Goal: Task Accomplishment & Management: Manage account settings

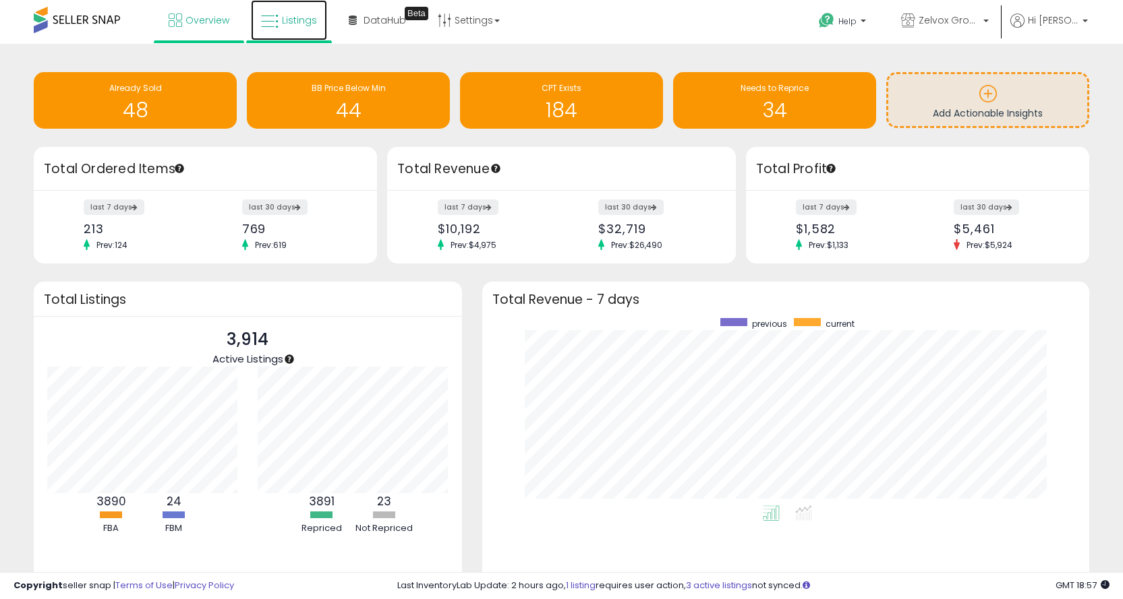
click at [298, 20] on span "Listings" at bounding box center [299, 19] width 35 height 13
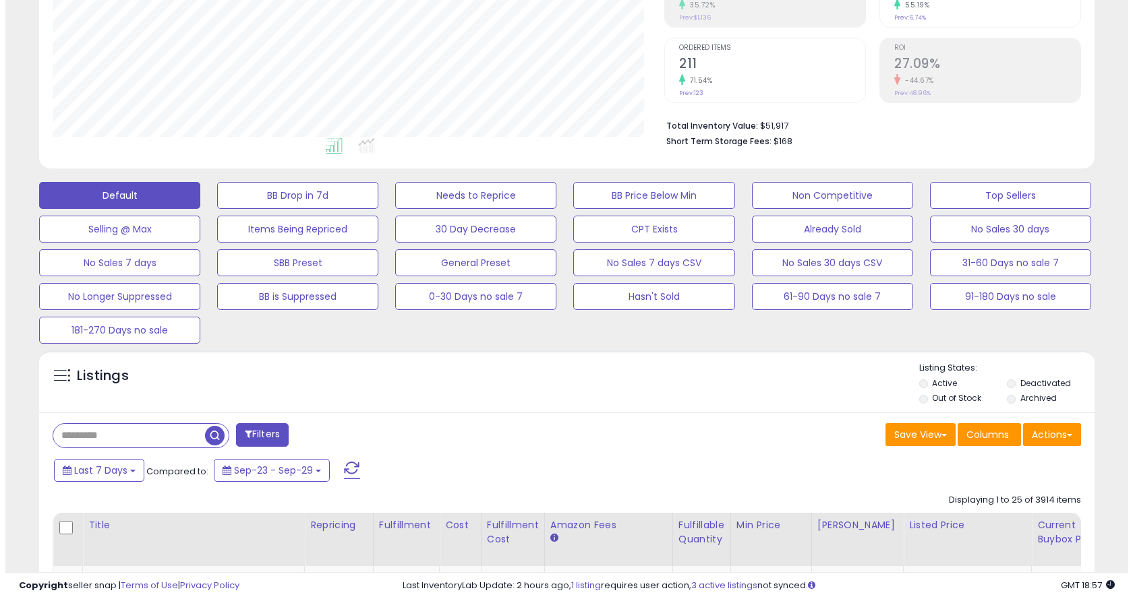
scroll to position [270, 0]
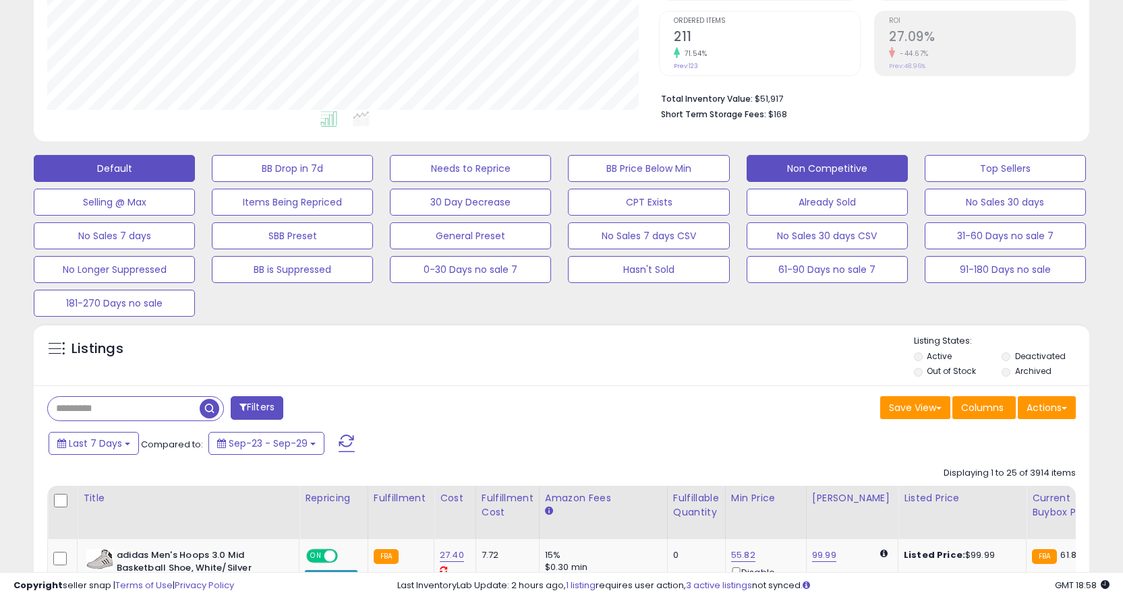
click at [806, 168] on button "Non Competitive" at bounding box center [826, 168] width 161 height 27
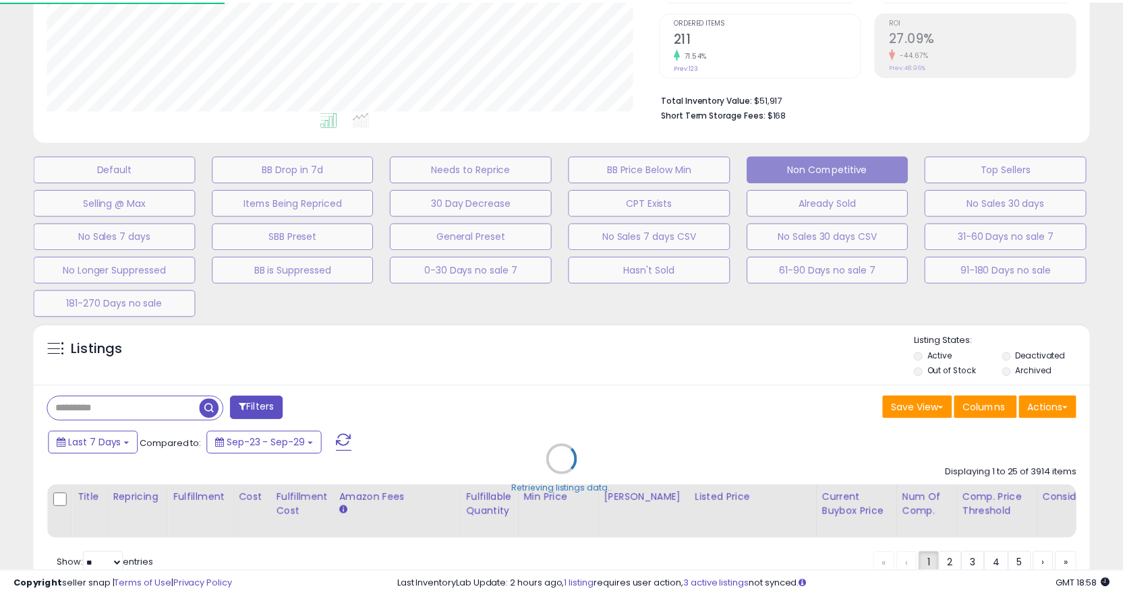
scroll to position [276, 618]
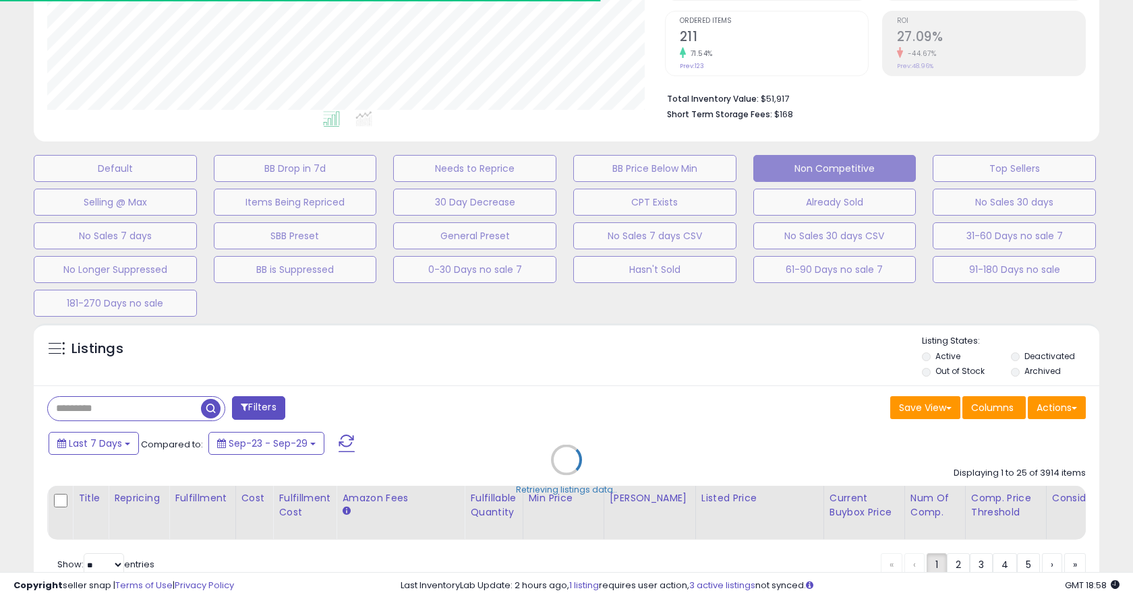
select select "**"
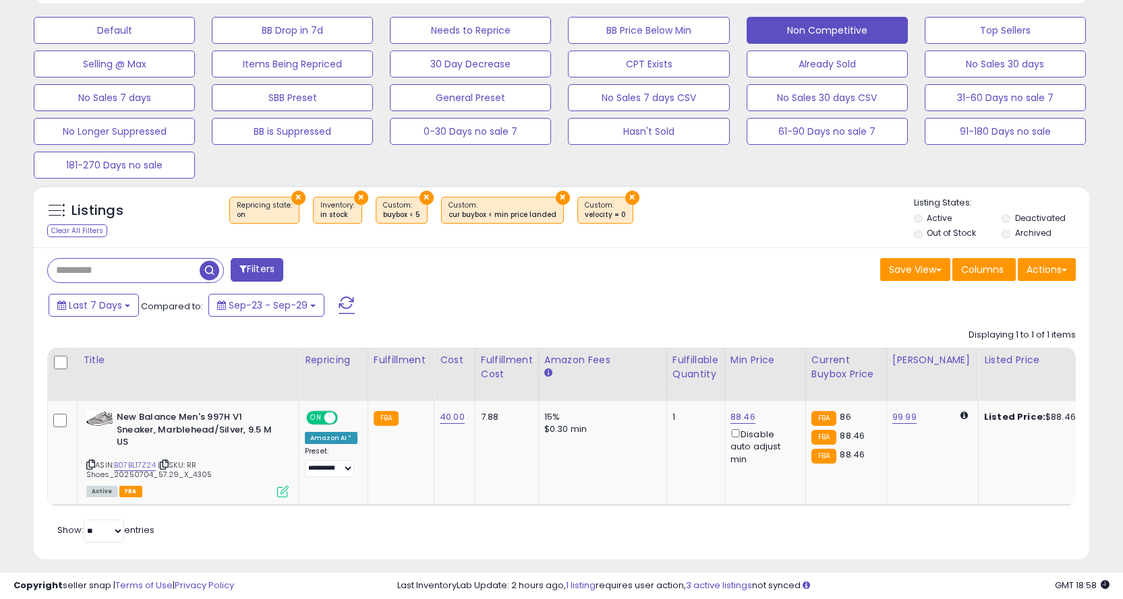
scroll to position [429, 0]
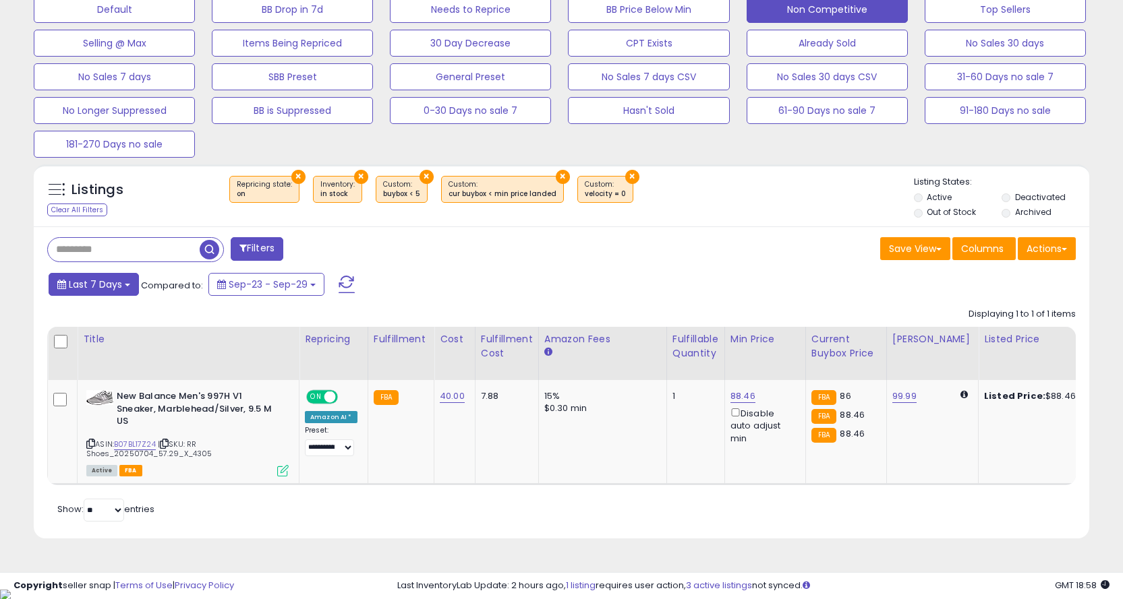
click at [115, 278] on span "Last 7 Days" at bounding box center [95, 284] width 53 height 13
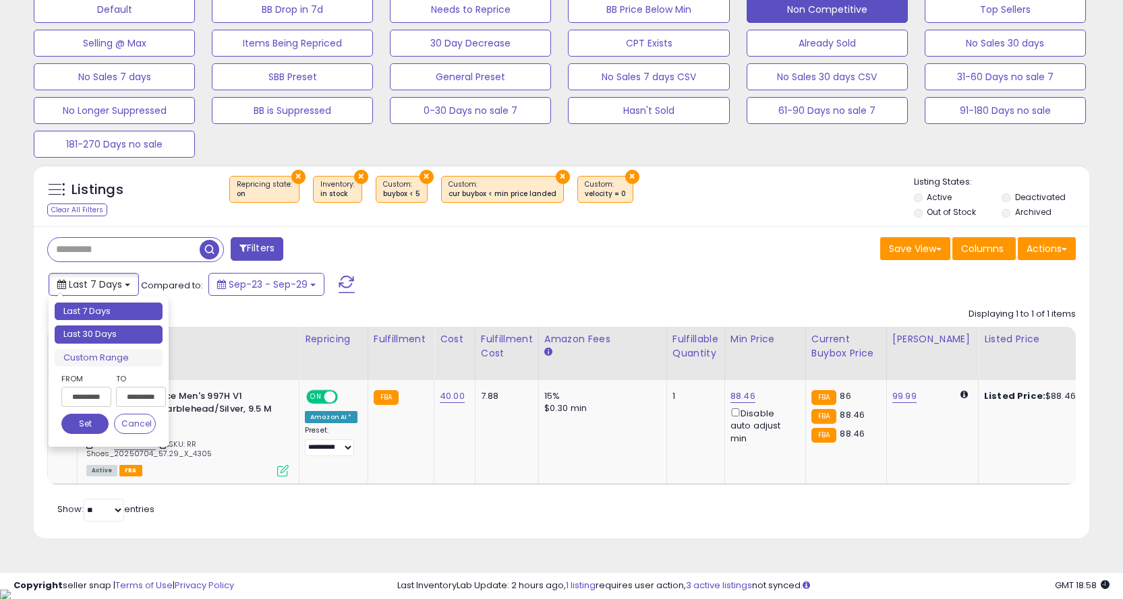
type input "**********"
click at [98, 332] on li "Last 30 Days" at bounding box center [109, 335] width 108 height 18
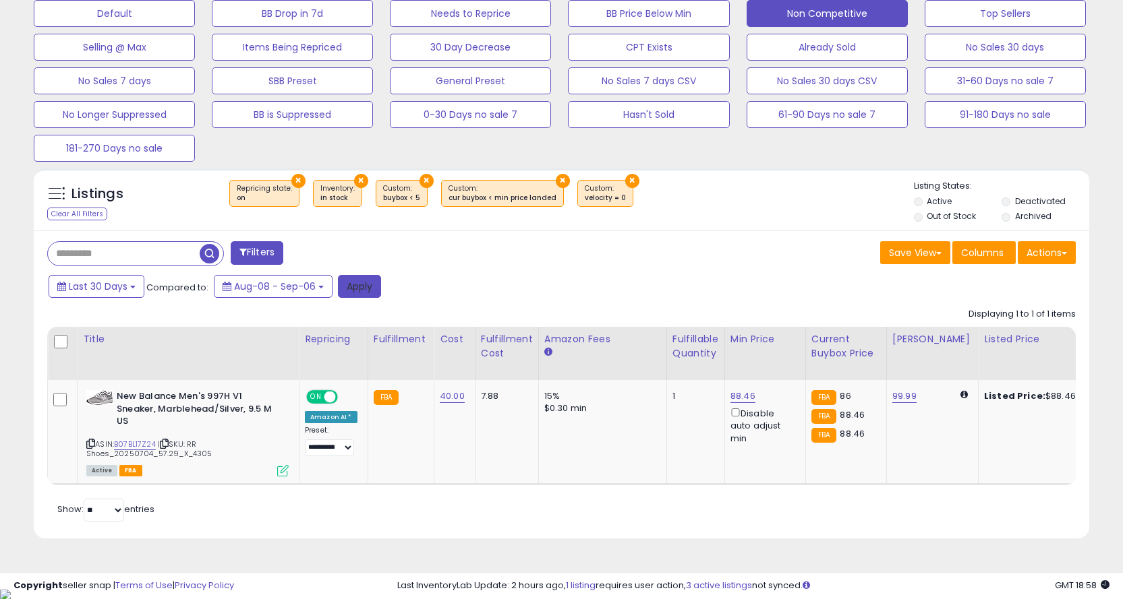
click at [369, 285] on button "Apply" at bounding box center [359, 286] width 43 height 23
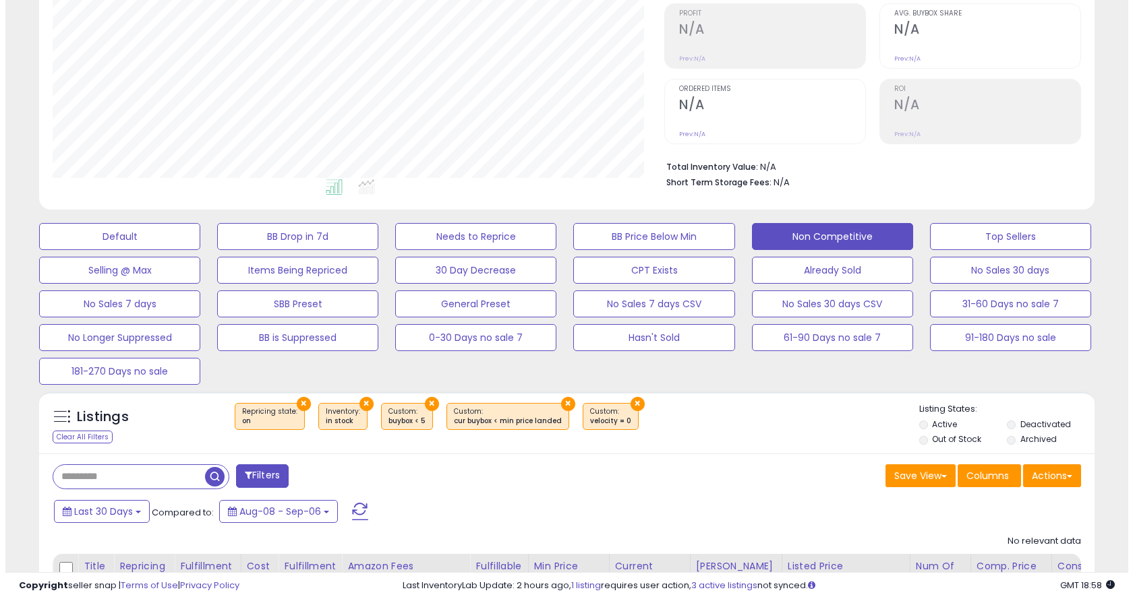
scroll to position [324, 0]
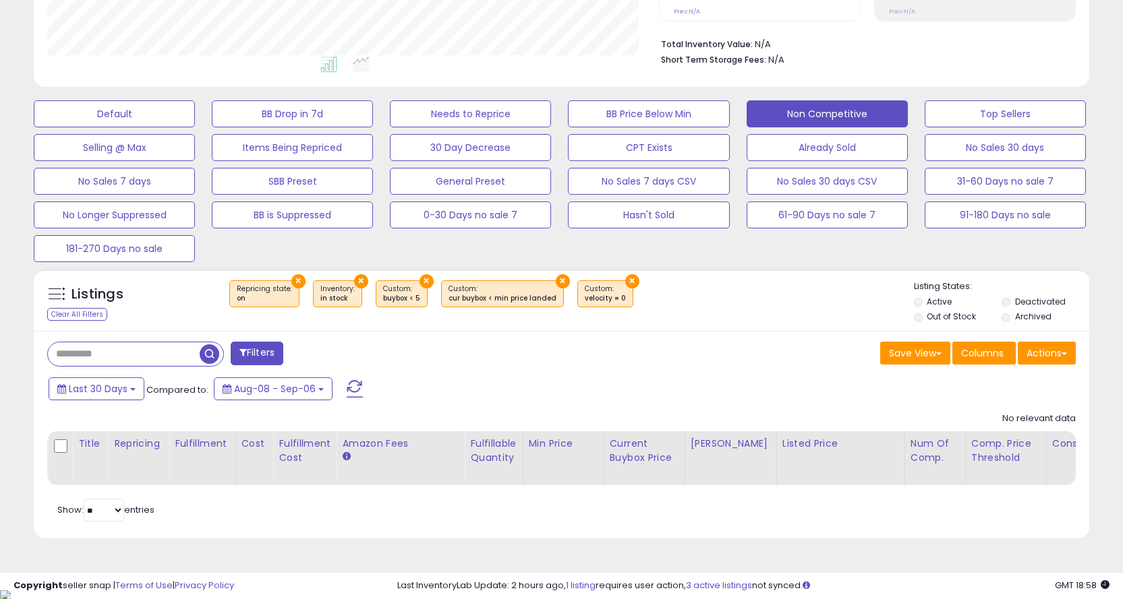
click at [359, 388] on span at bounding box center [355, 389] width 16 height 18
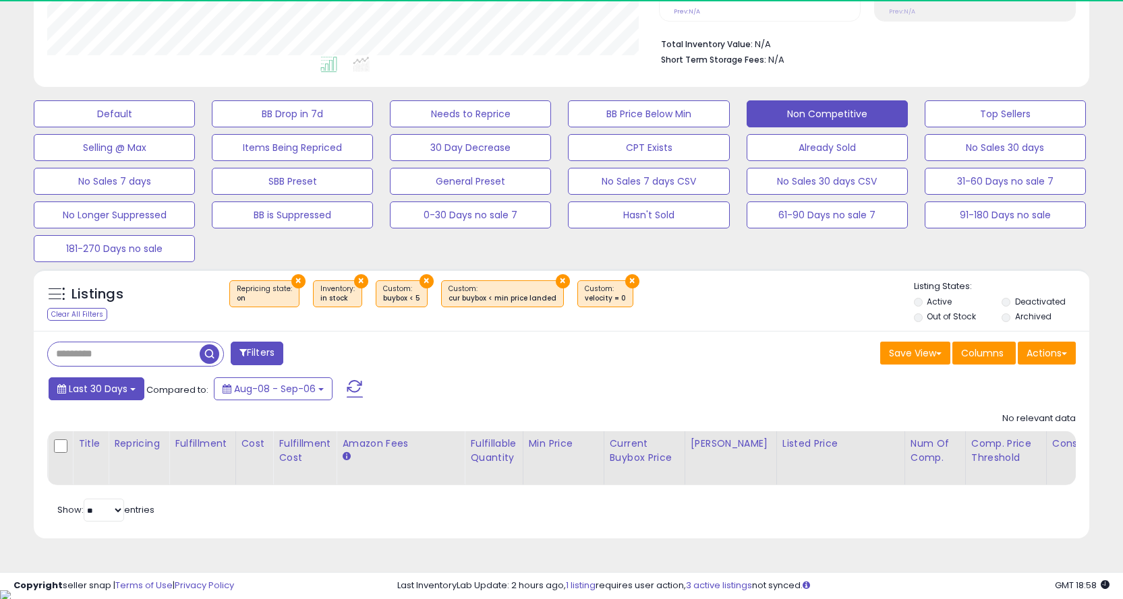
scroll to position [276, 612]
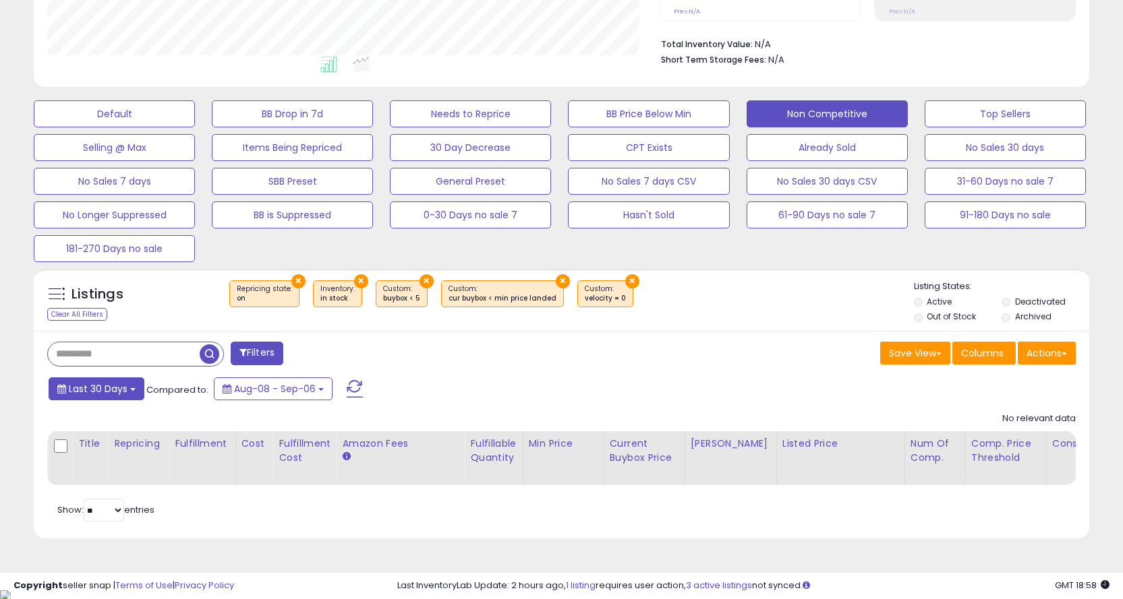
click at [101, 392] on span "Last 30 Days" at bounding box center [98, 388] width 59 height 13
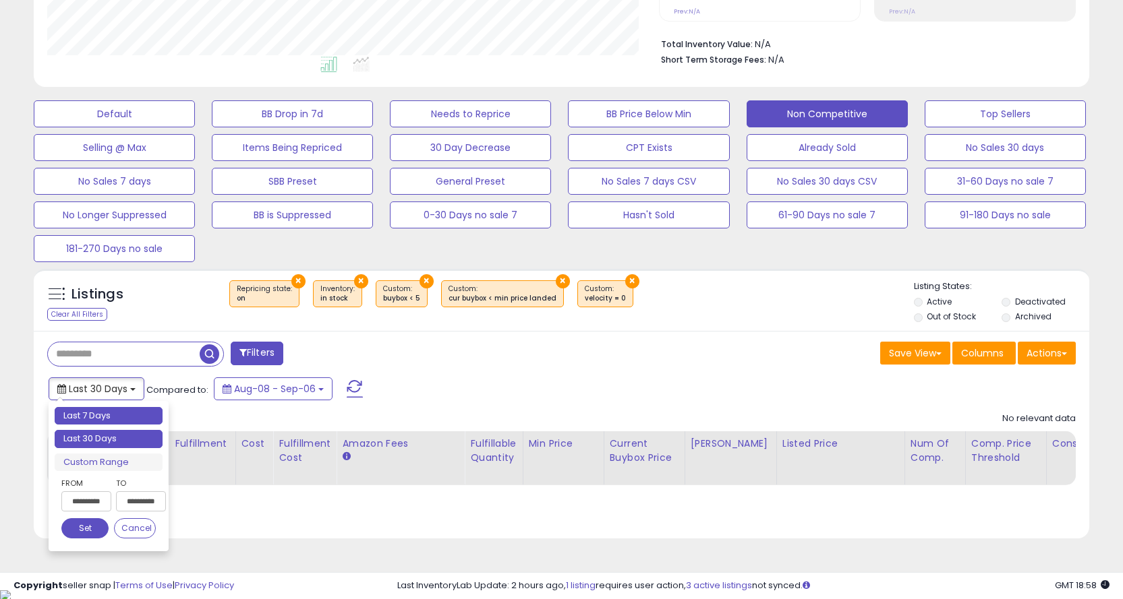
type input "**********"
click at [98, 414] on li "Last 7 Days" at bounding box center [109, 416] width 108 height 18
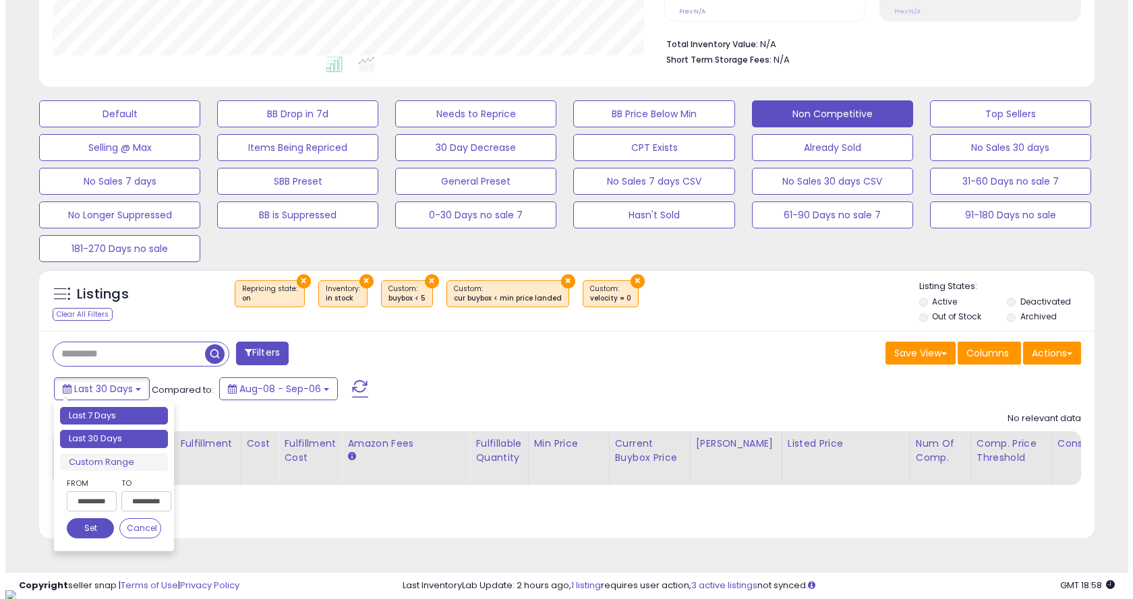
scroll to position [320, 0]
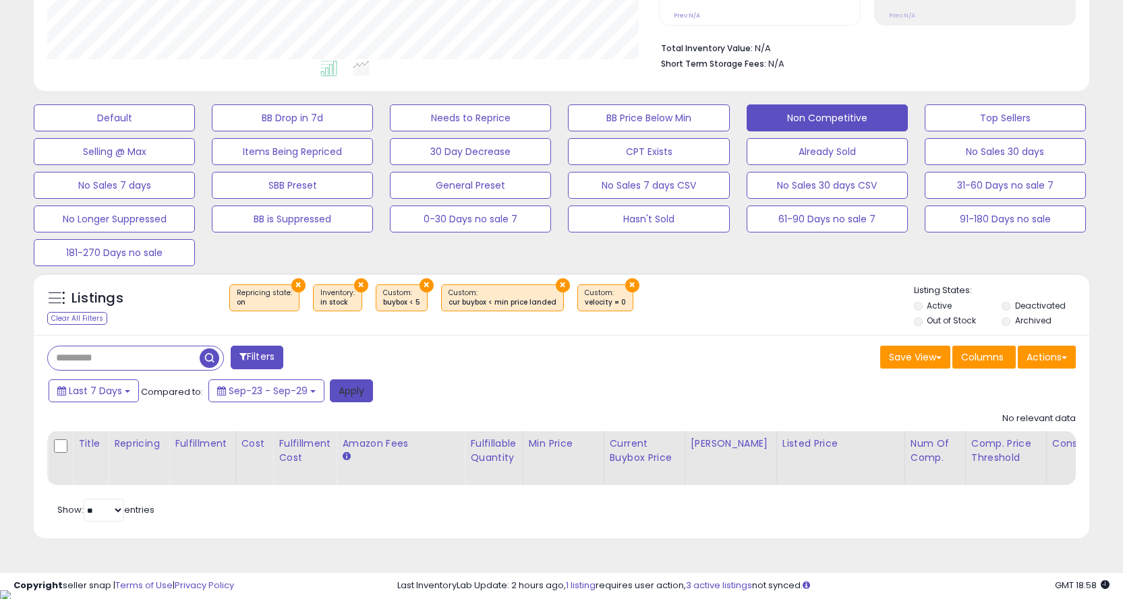
click at [358, 394] on button "Apply" at bounding box center [351, 391] width 43 height 23
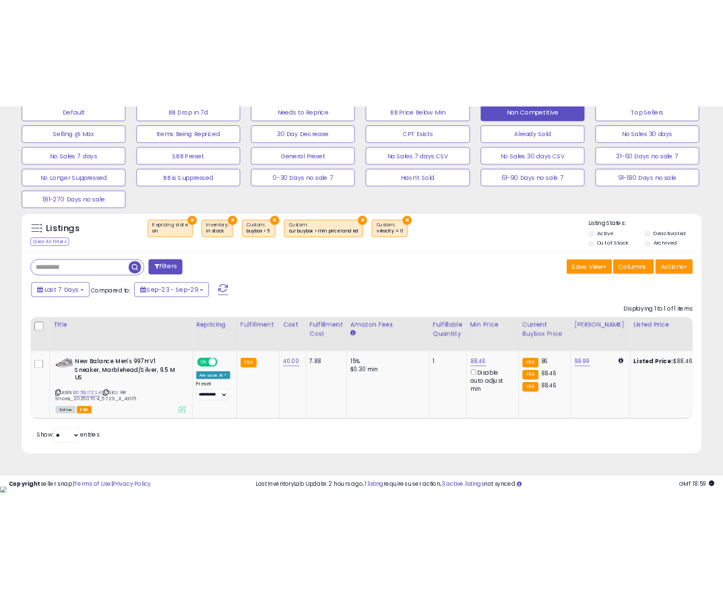
scroll to position [276, 612]
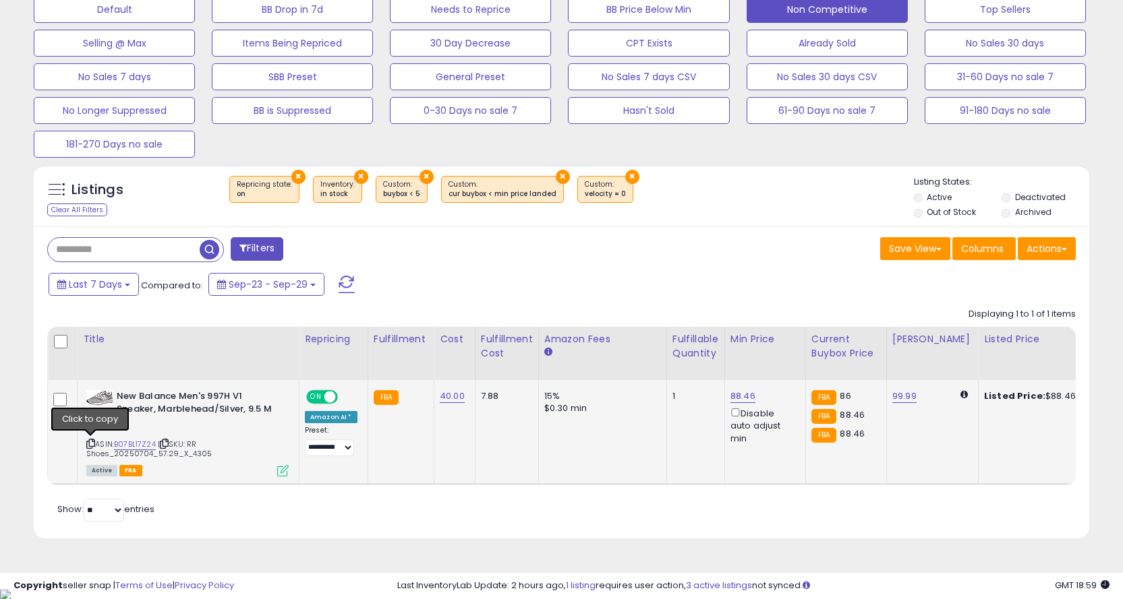
click at [90, 444] on icon at bounding box center [90, 443] width 9 height 7
click at [114, 454] on span "| SKU: RR Shoes_20250704_57.29_X_4305" at bounding box center [149, 449] width 126 height 20
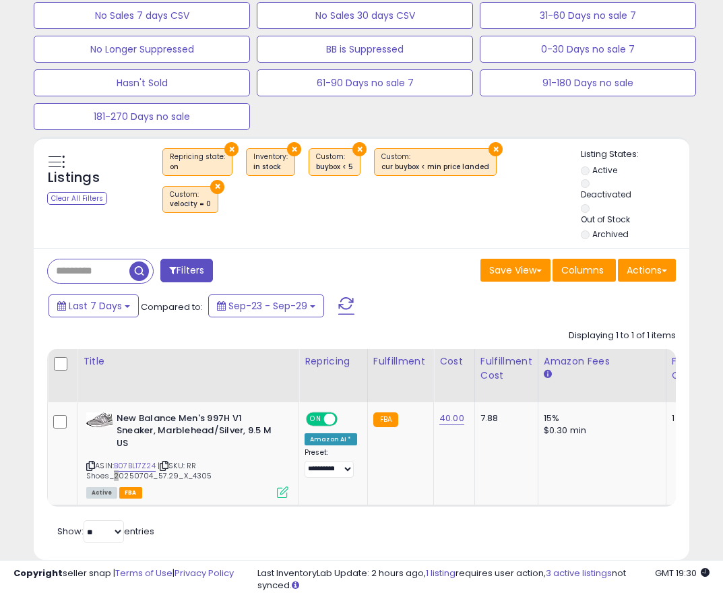
scroll to position [632, 0]
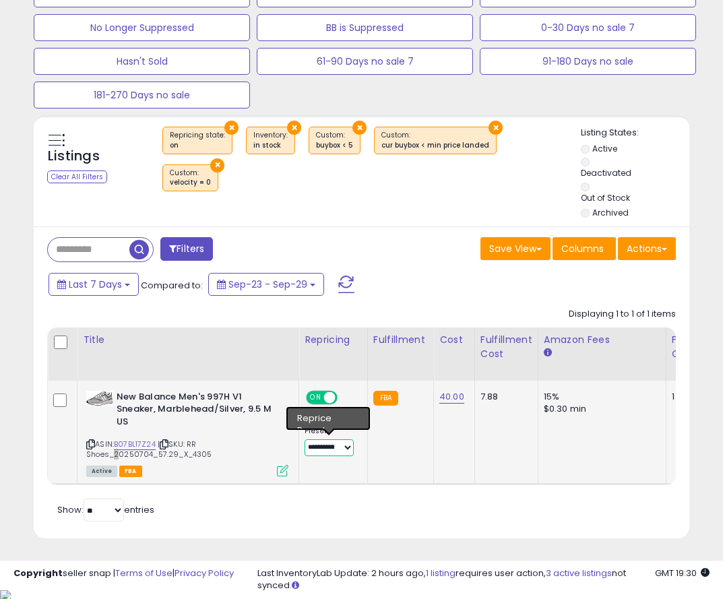
click at [337, 444] on select "**********" at bounding box center [329, 448] width 49 height 17
